Goal: Navigation & Orientation: Find specific page/section

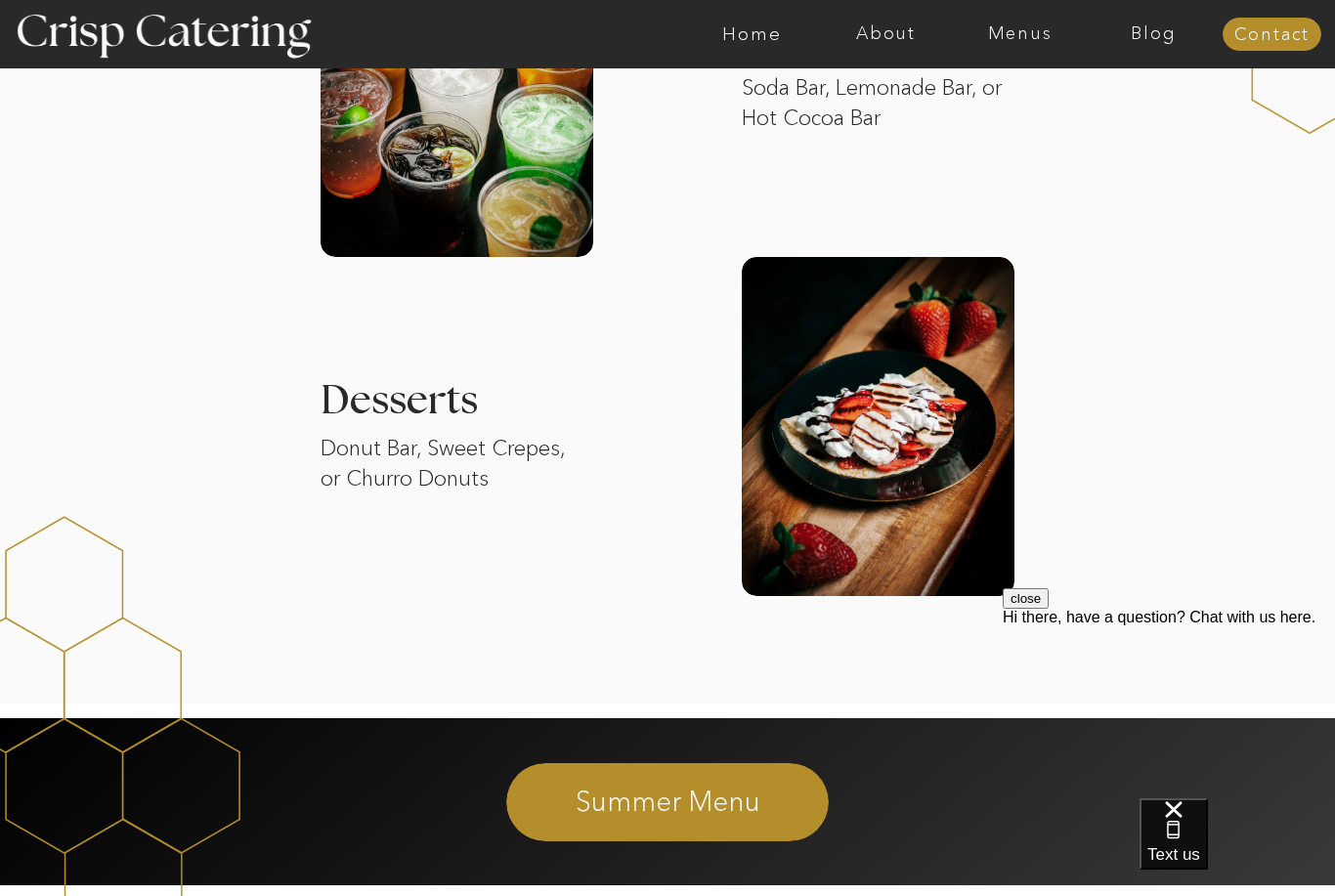
scroll to position [2625, 0]
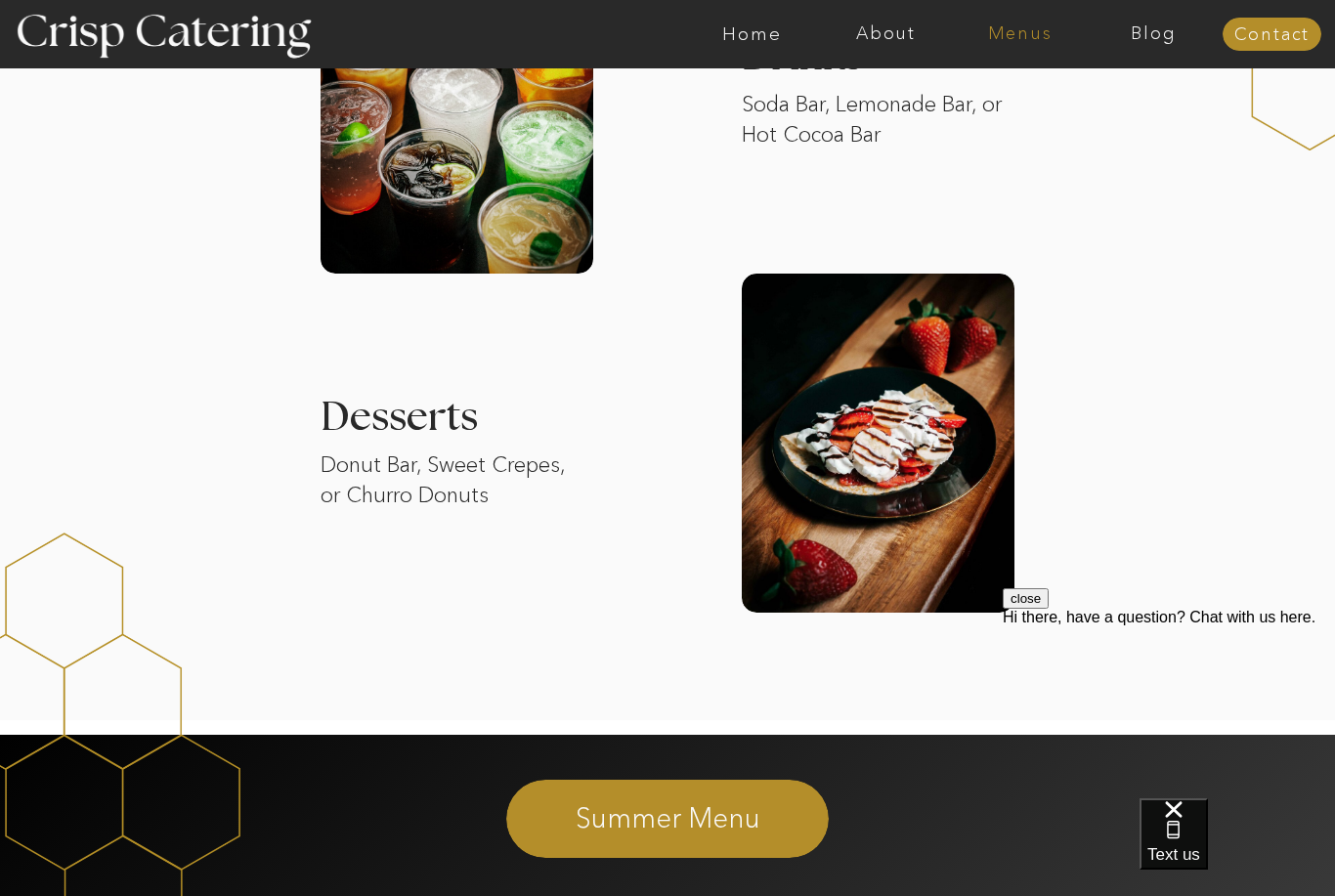
click at [1024, 25] on nav "Menus" at bounding box center [1020, 35] width 134 height 20
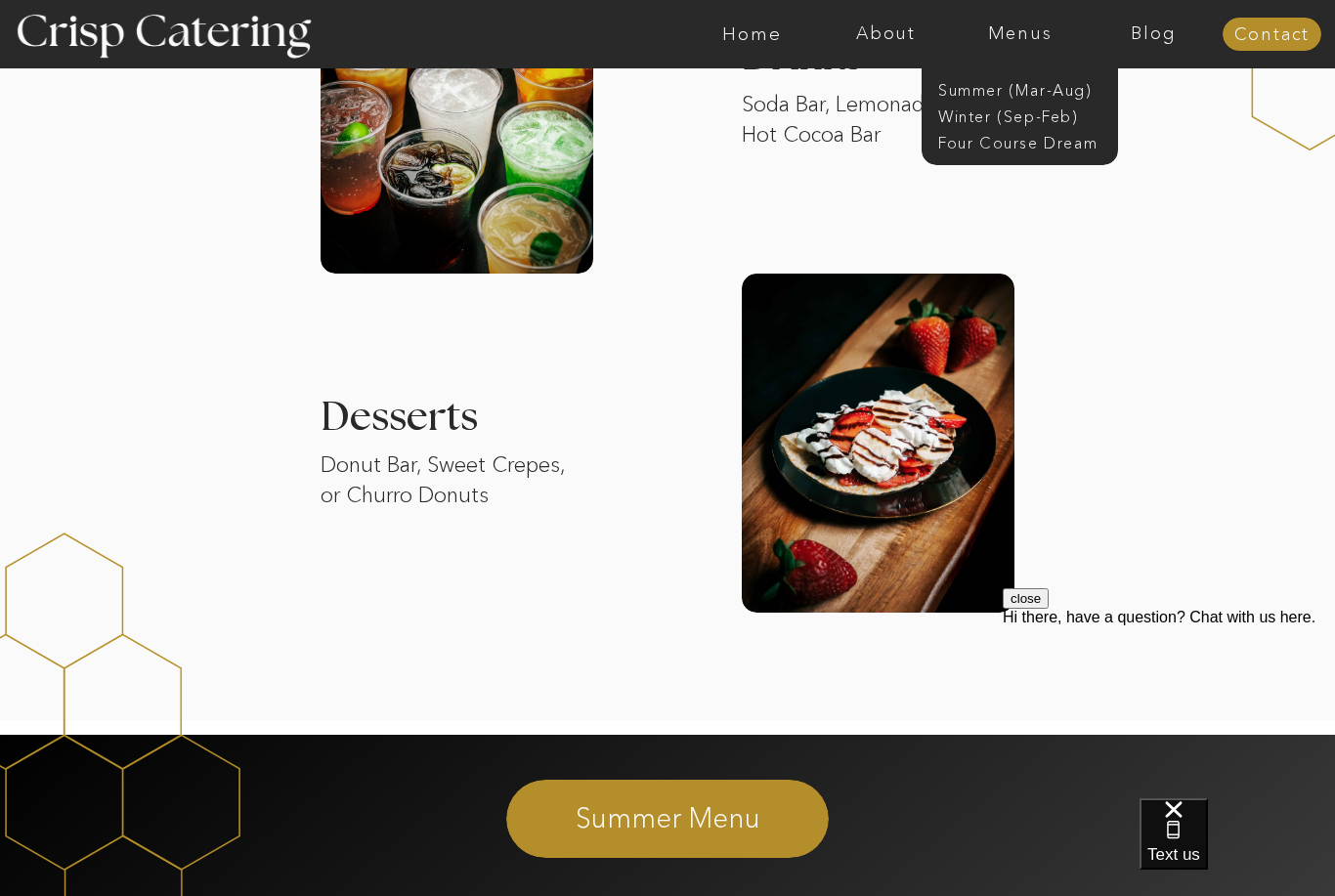
click at [1030, 125] on nav "Winter (Sep-Feb)" at bounding box center [1019, 115] width 160 height 19
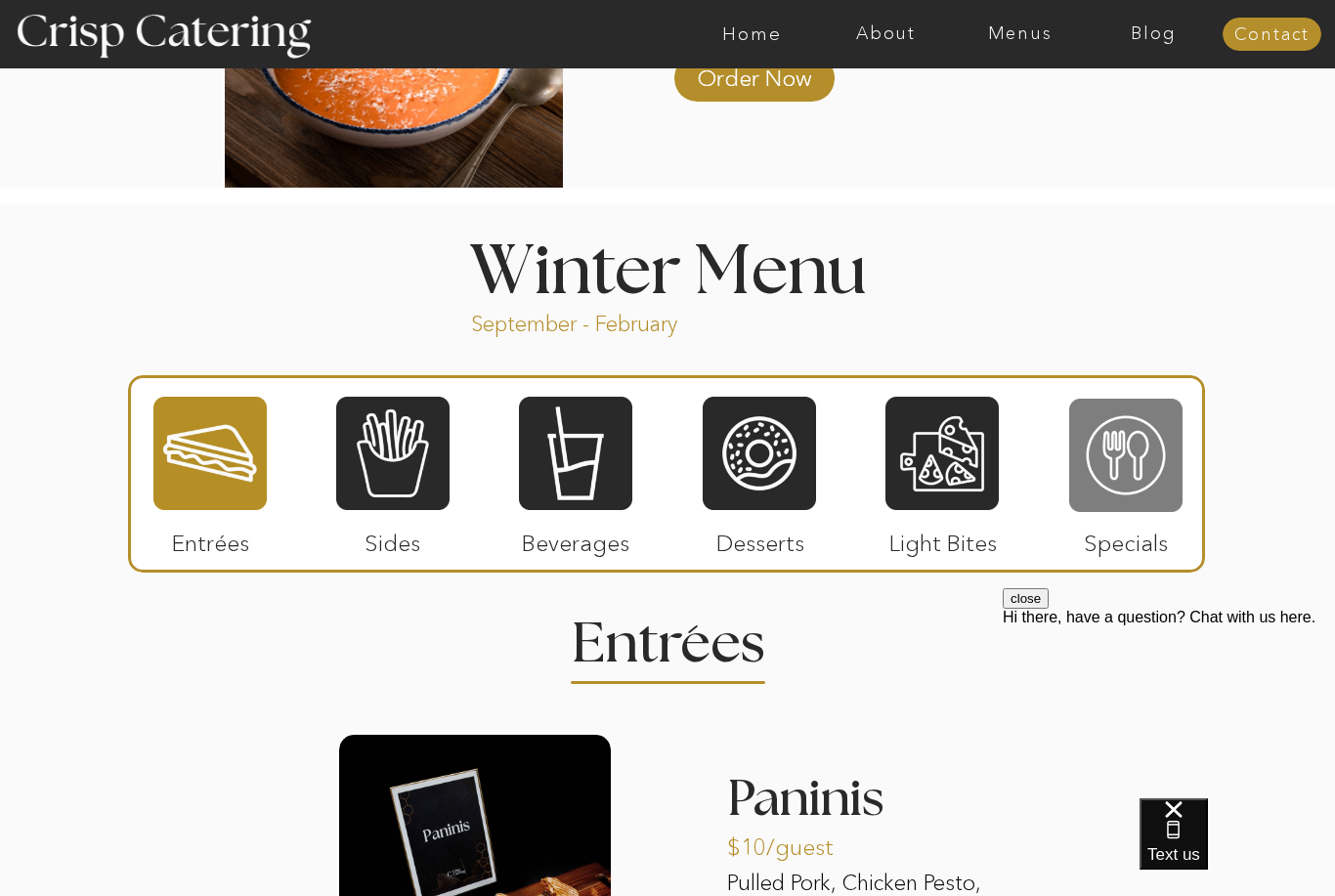
click at [1142, 477] on div at bounding box center [1125, 455] width 114 height 118
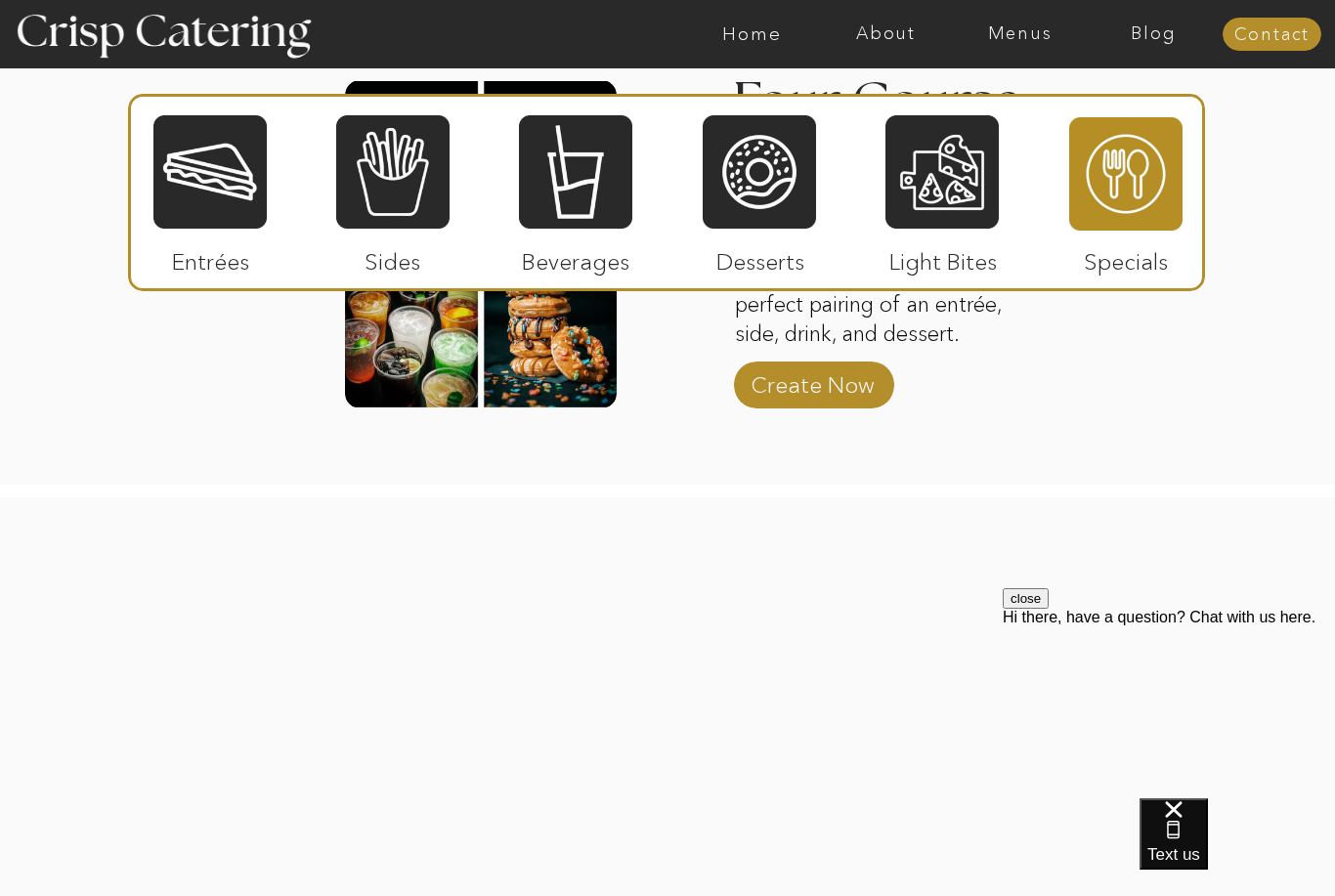
scroll to position [3055, 0]
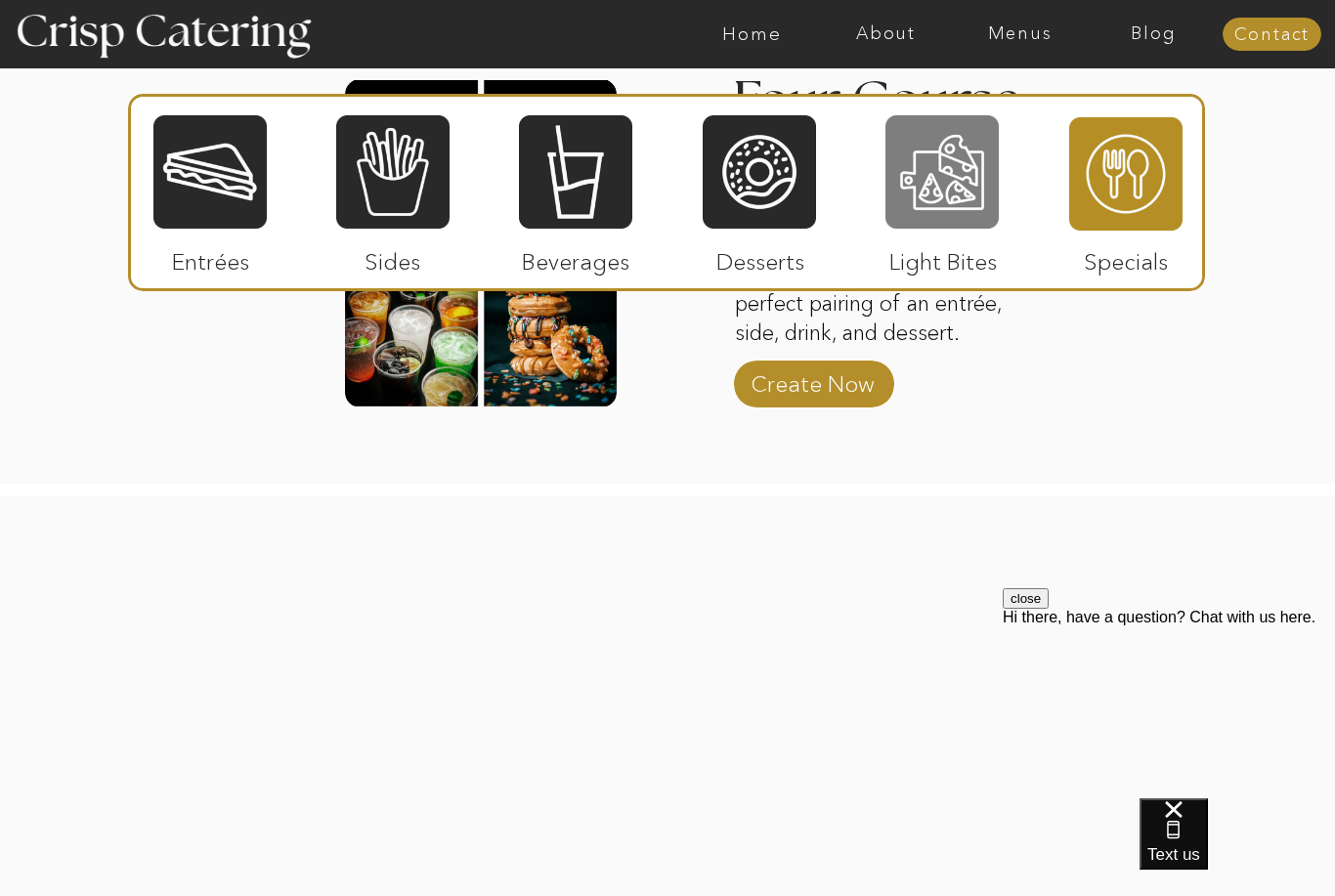
click at [978, 163] on div at bounding box center [942, 172] width 114 height 118
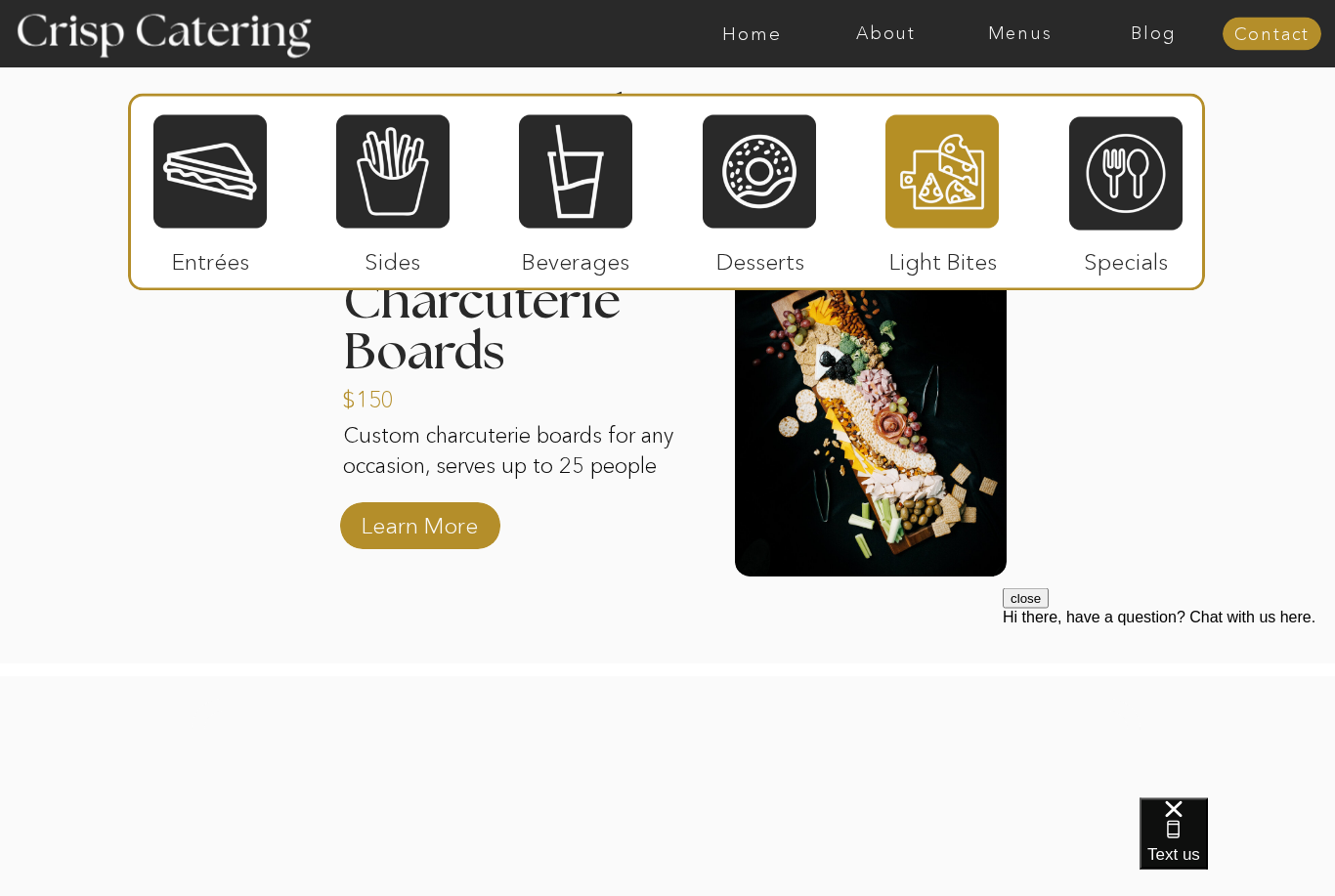
scroll to position [2471, 0]
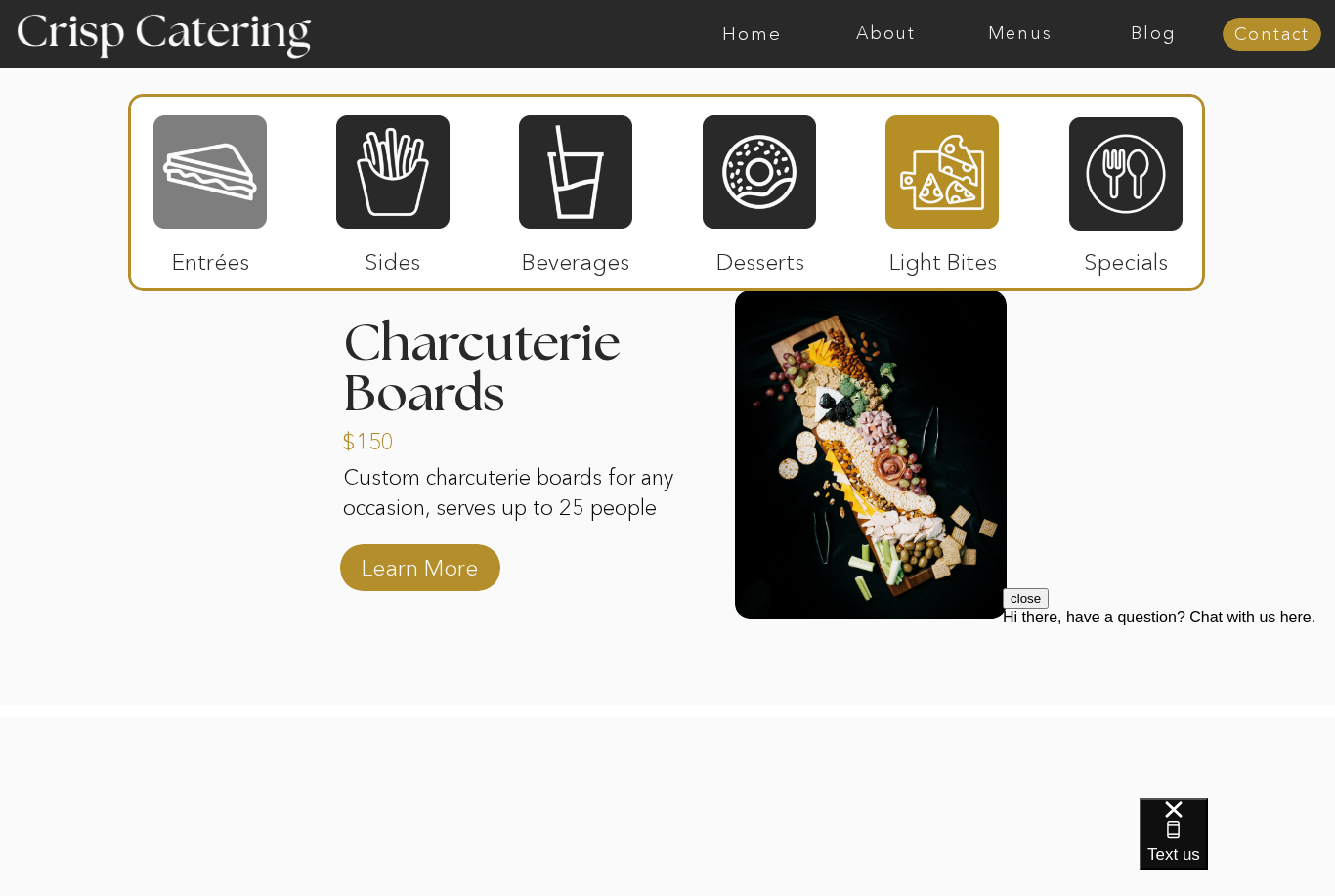
click at [229, 194] on div at bounding box center [210, 172] width 114 height 118
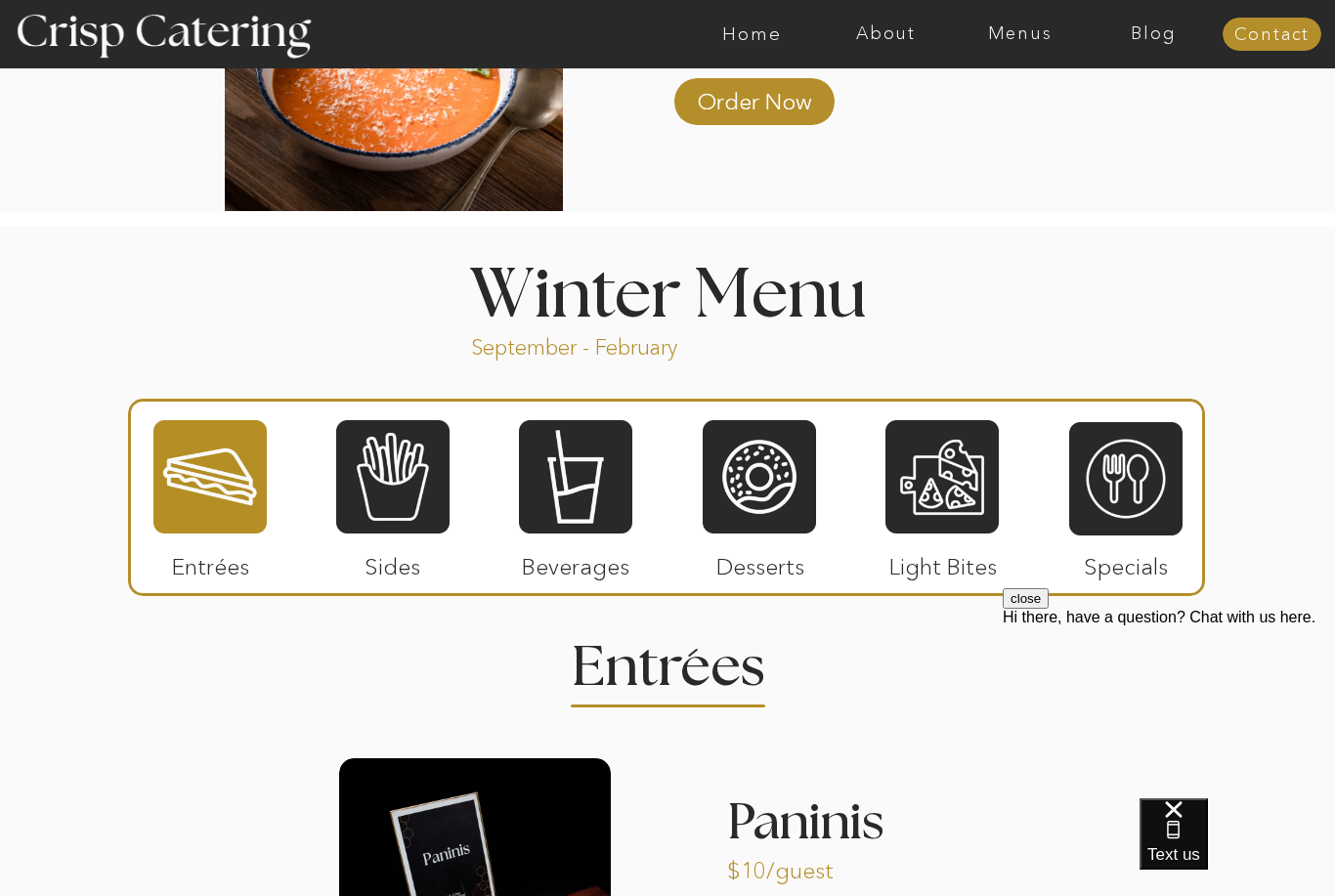
scroll to position [2026, 0]
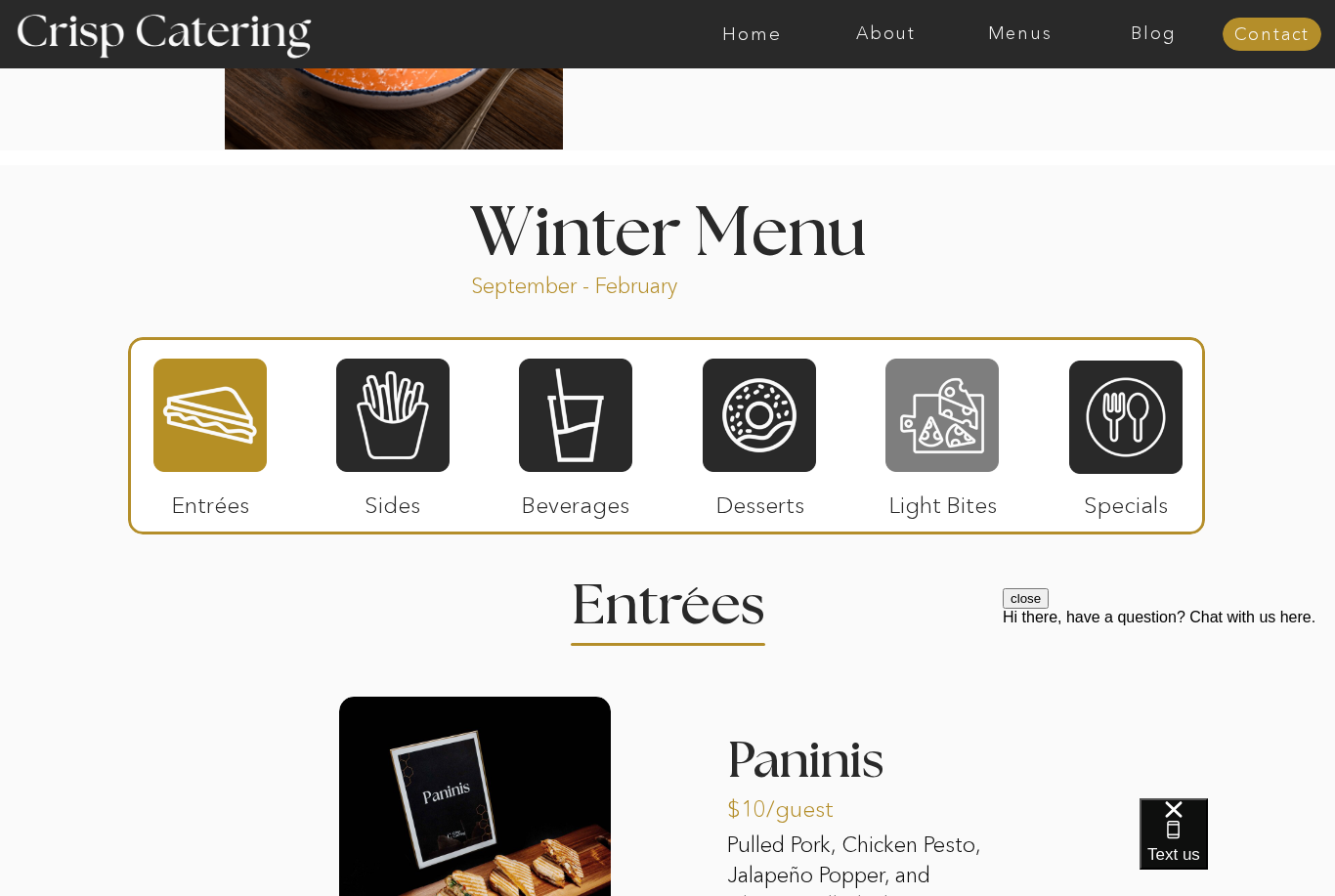
click at [987, 429] on div at bounding box center [942, 415] width 114 height 118
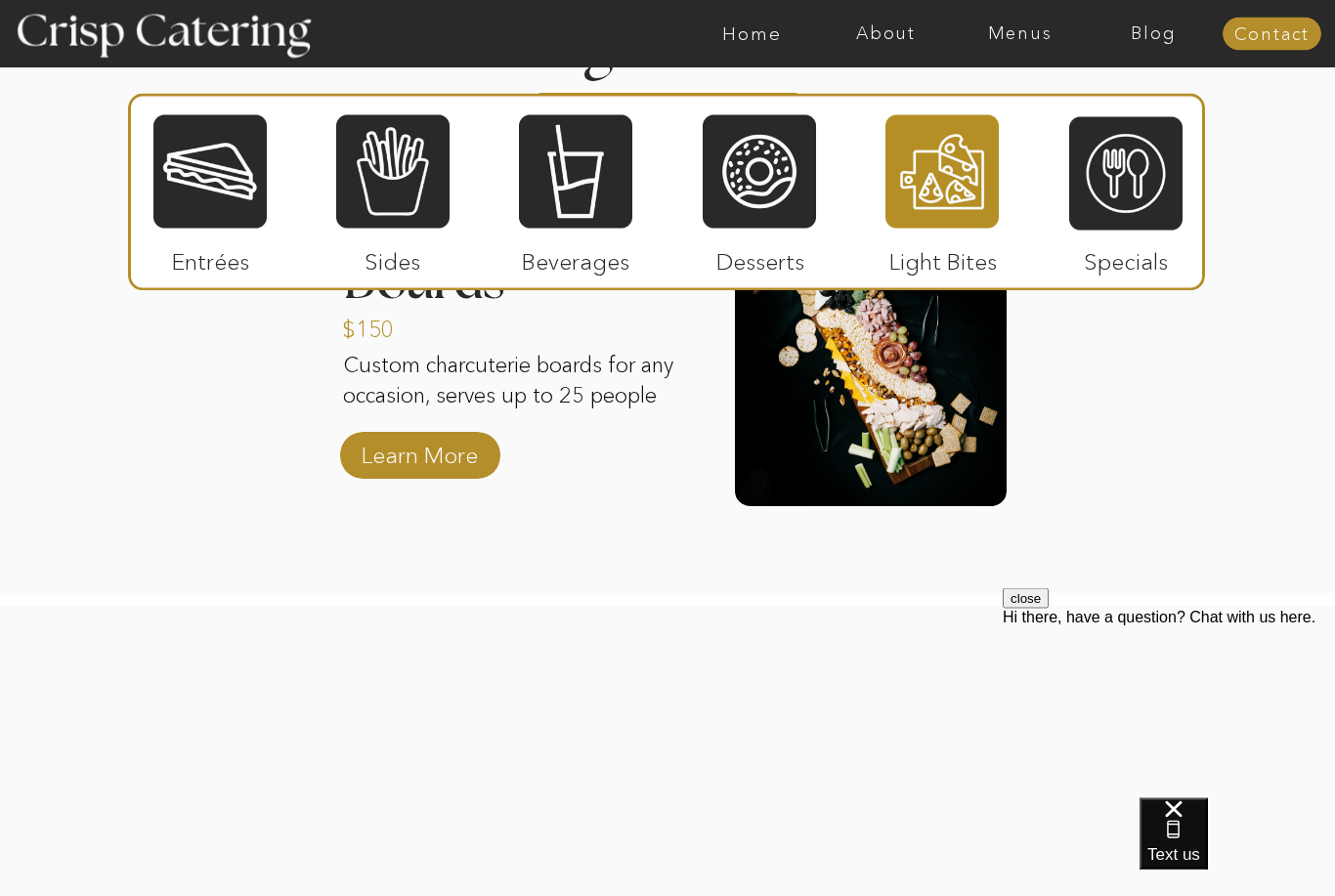
scroll to position [2298, 0]
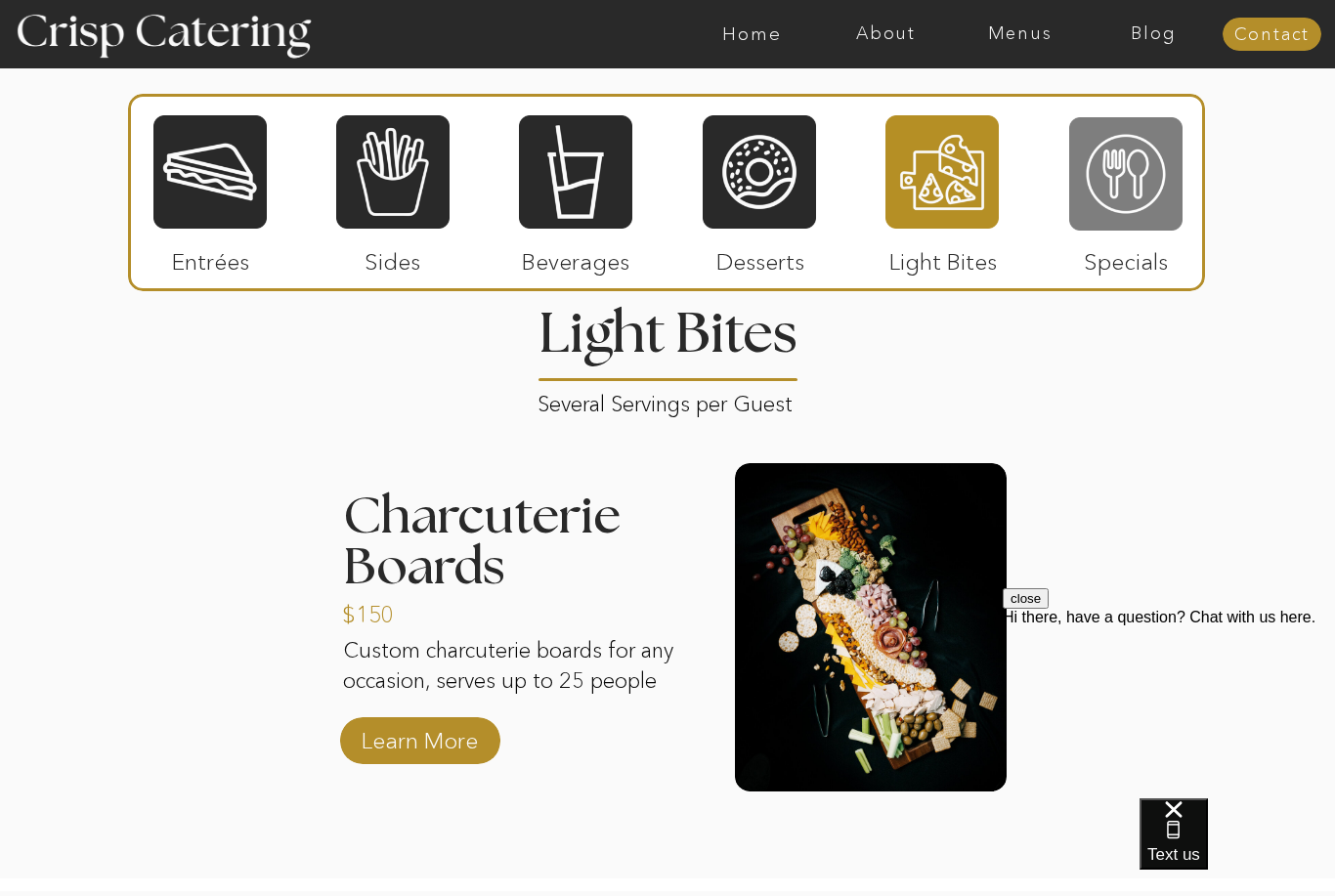
click at [1126, 160] on div at bounding box center [1125, 174] width 114 height 118
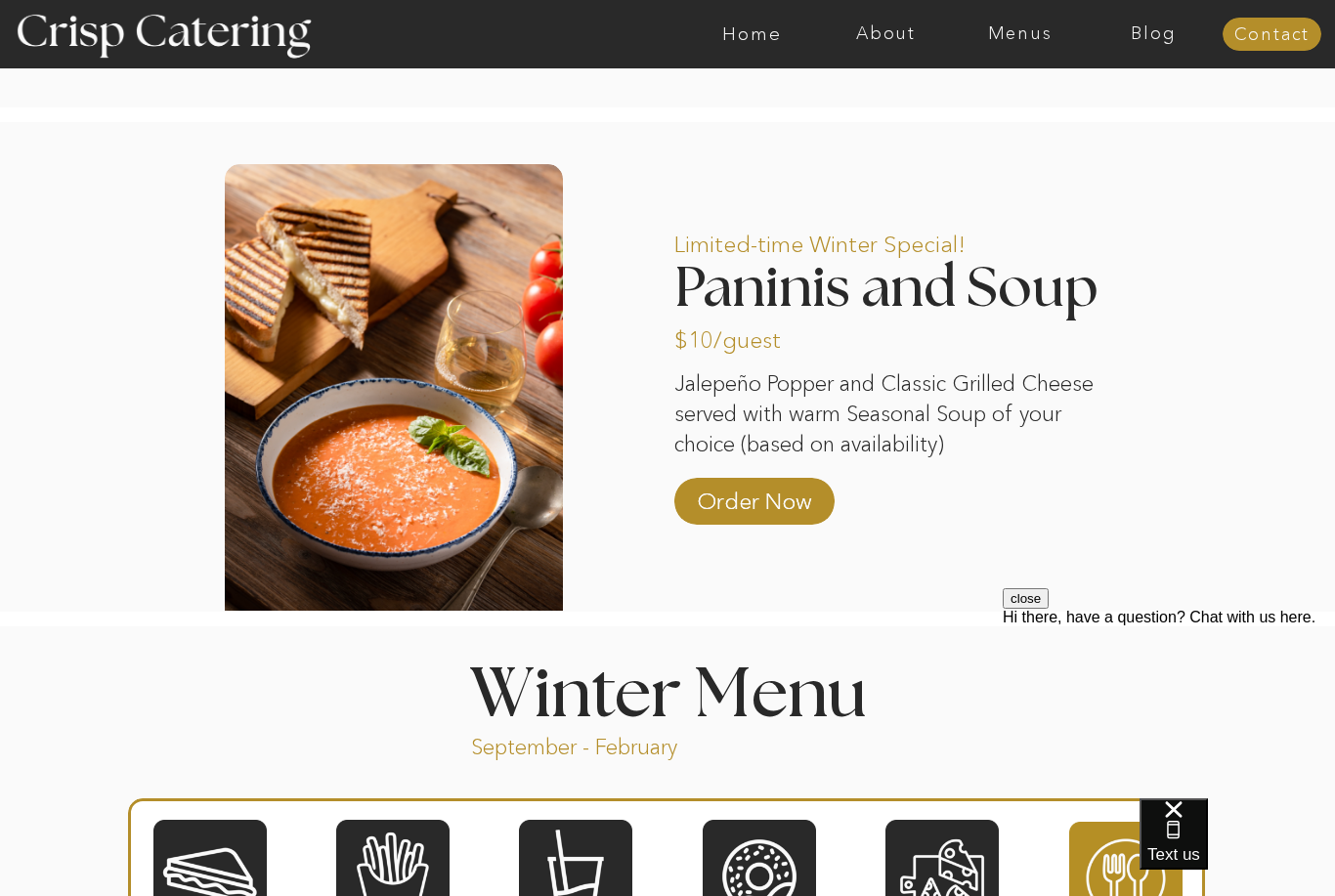
scroll to position [1540, 0]
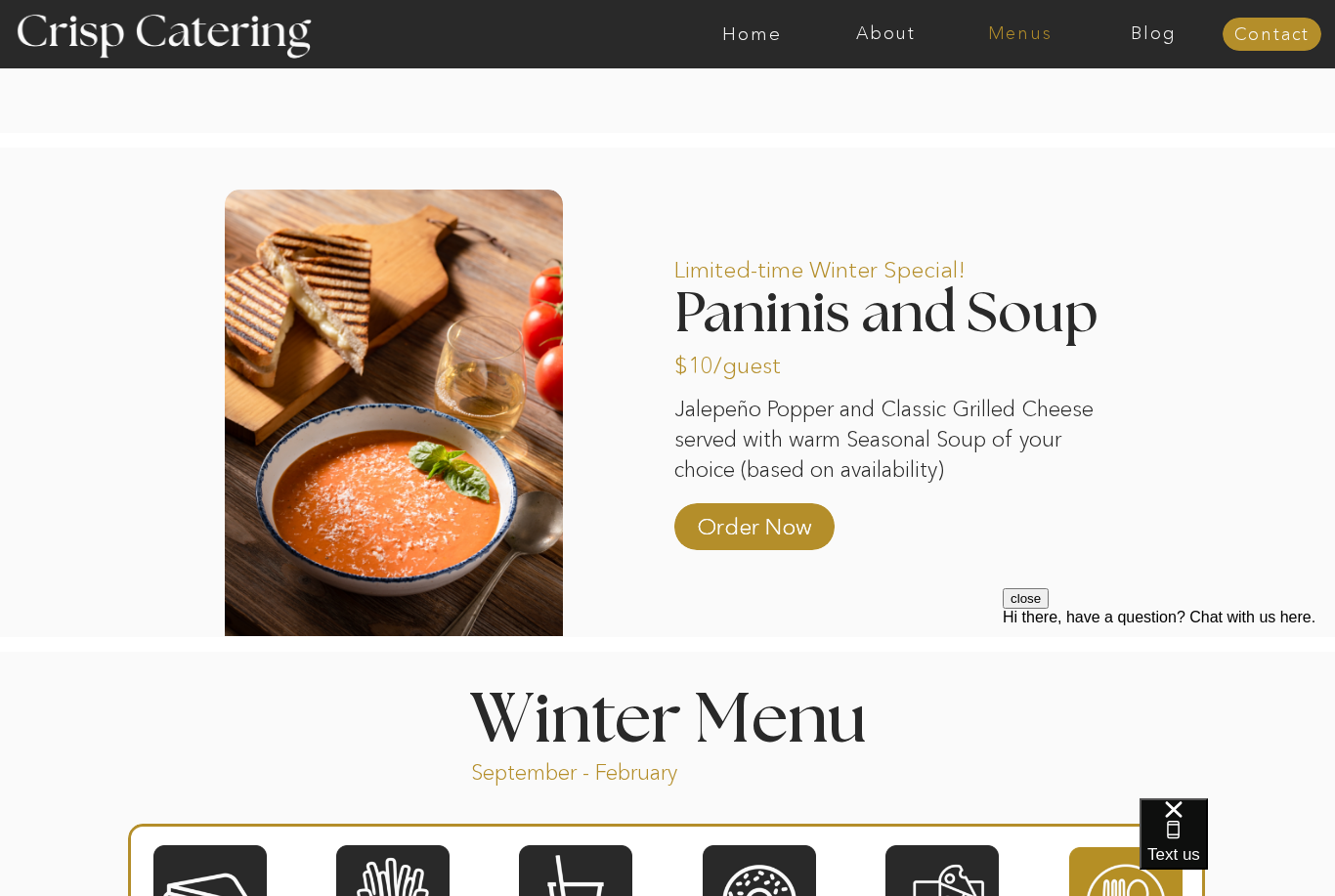
click at [1027, 32] on nav "Menus" at bounding box center [1020, 35] width 134 height 20
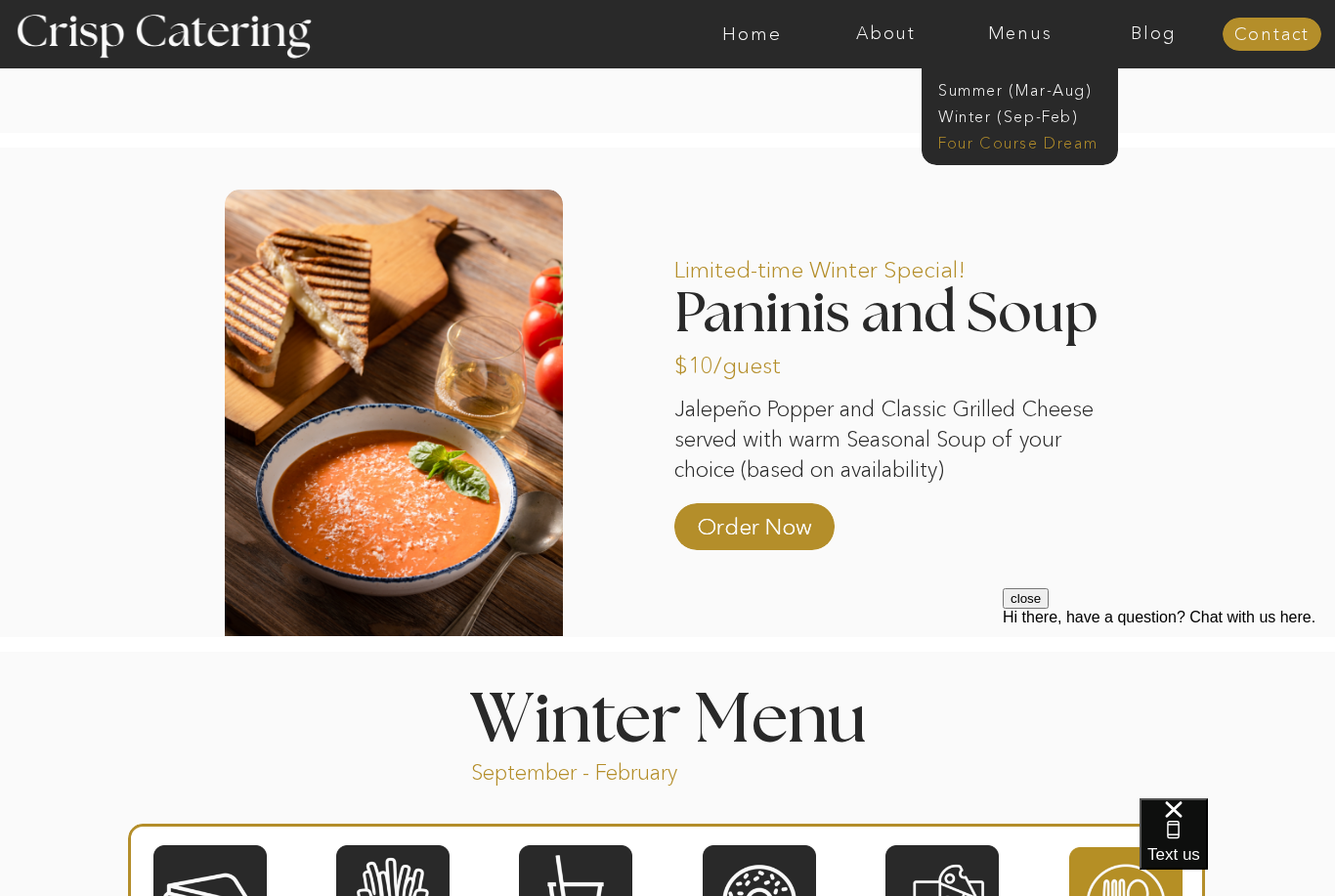
click at [1054, 135] on nav "Four Course Dream" at bounding box center [1025, 140] width 175 height 19
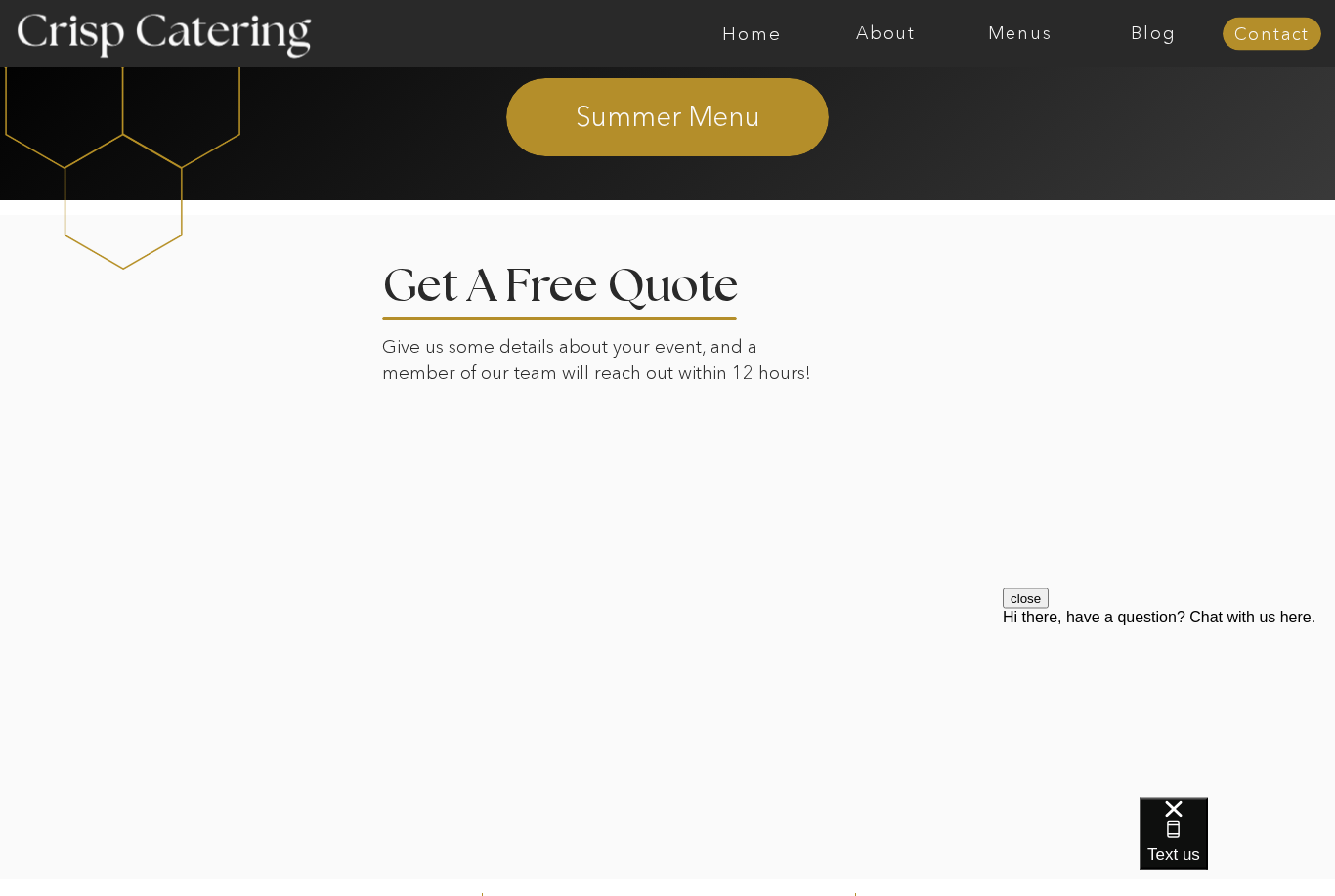
scroll to position [3426, 0]
